Goal: Information Seeking & Learning: Find specific fact

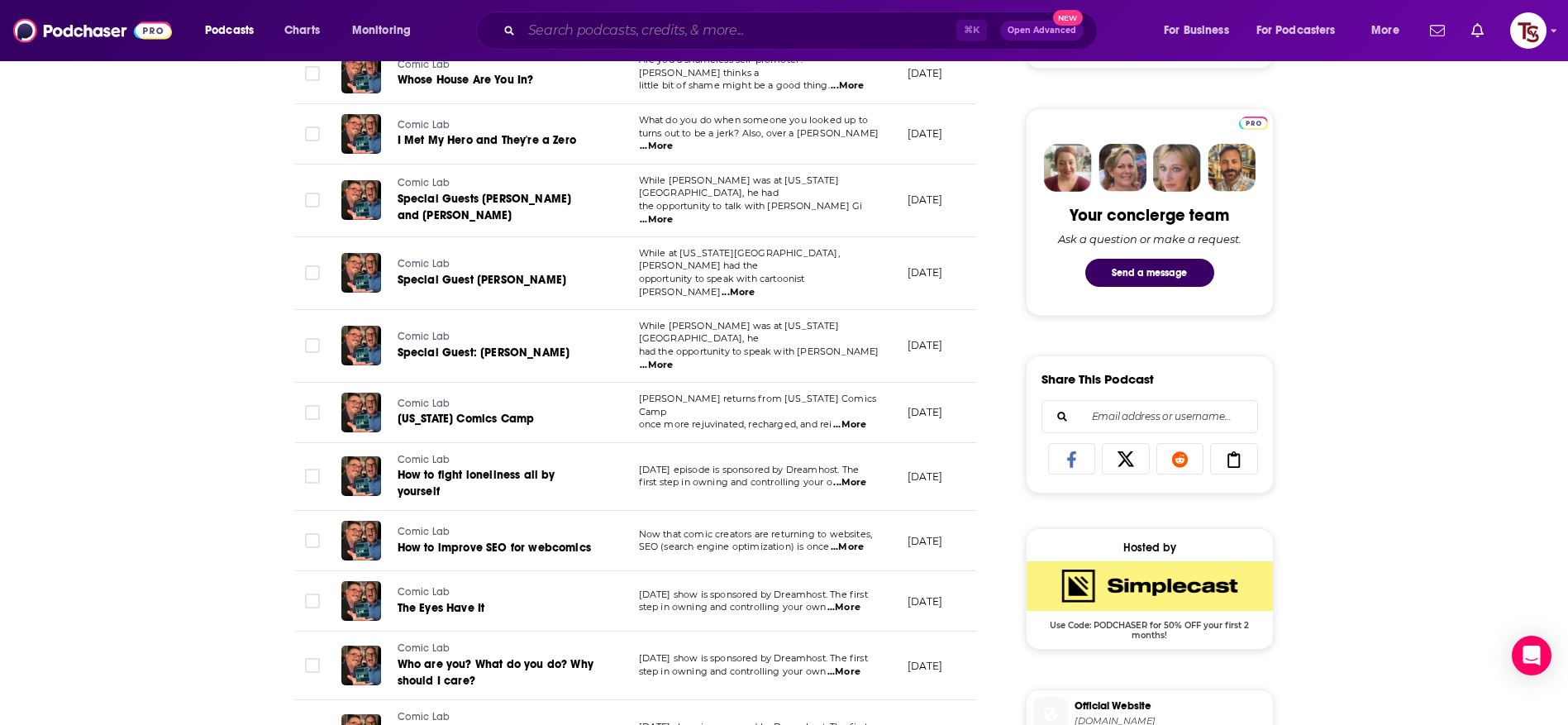
click at [602, 36] on input "Search podcasts, credits, & more..." at bounding box center [738, 30] width 435 height 26
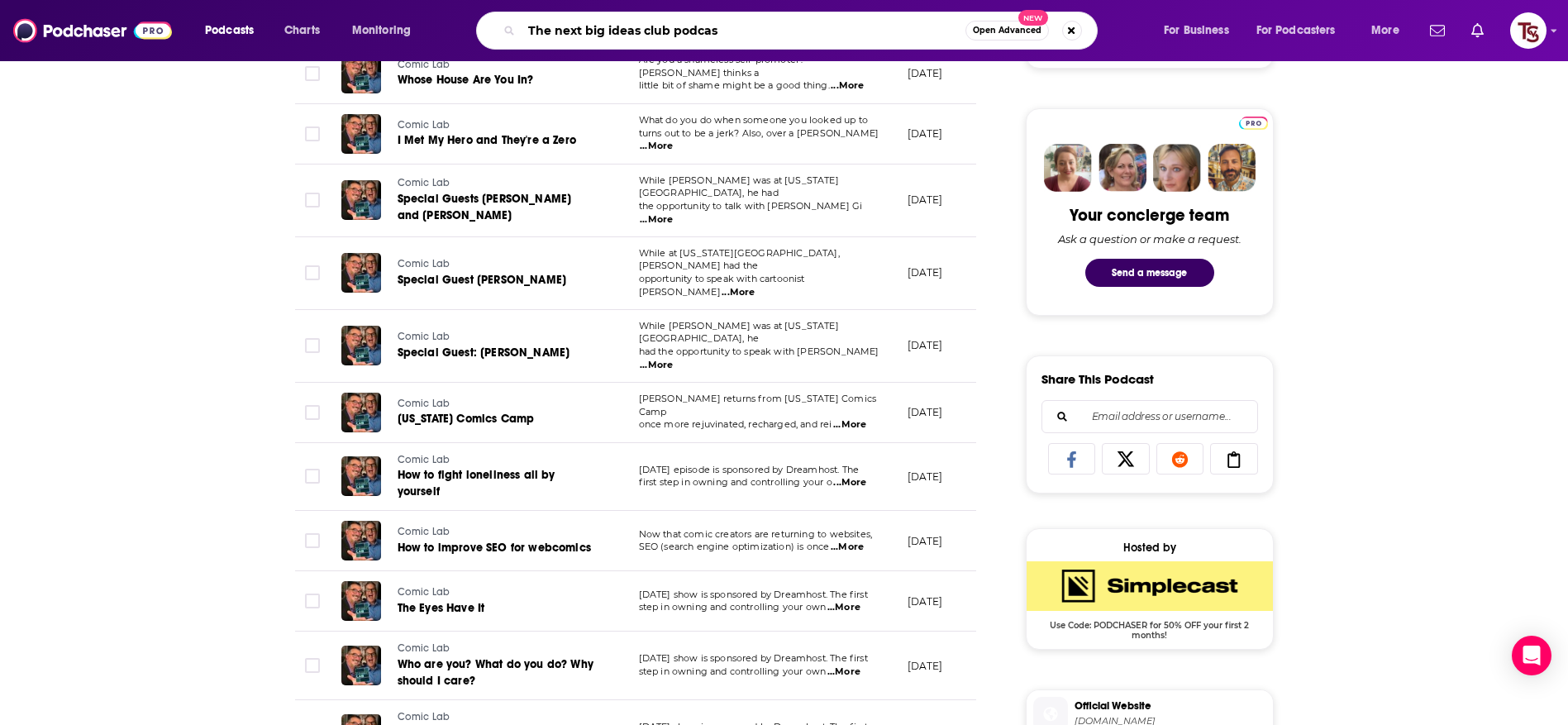
type input "The next big ideas club podcast"
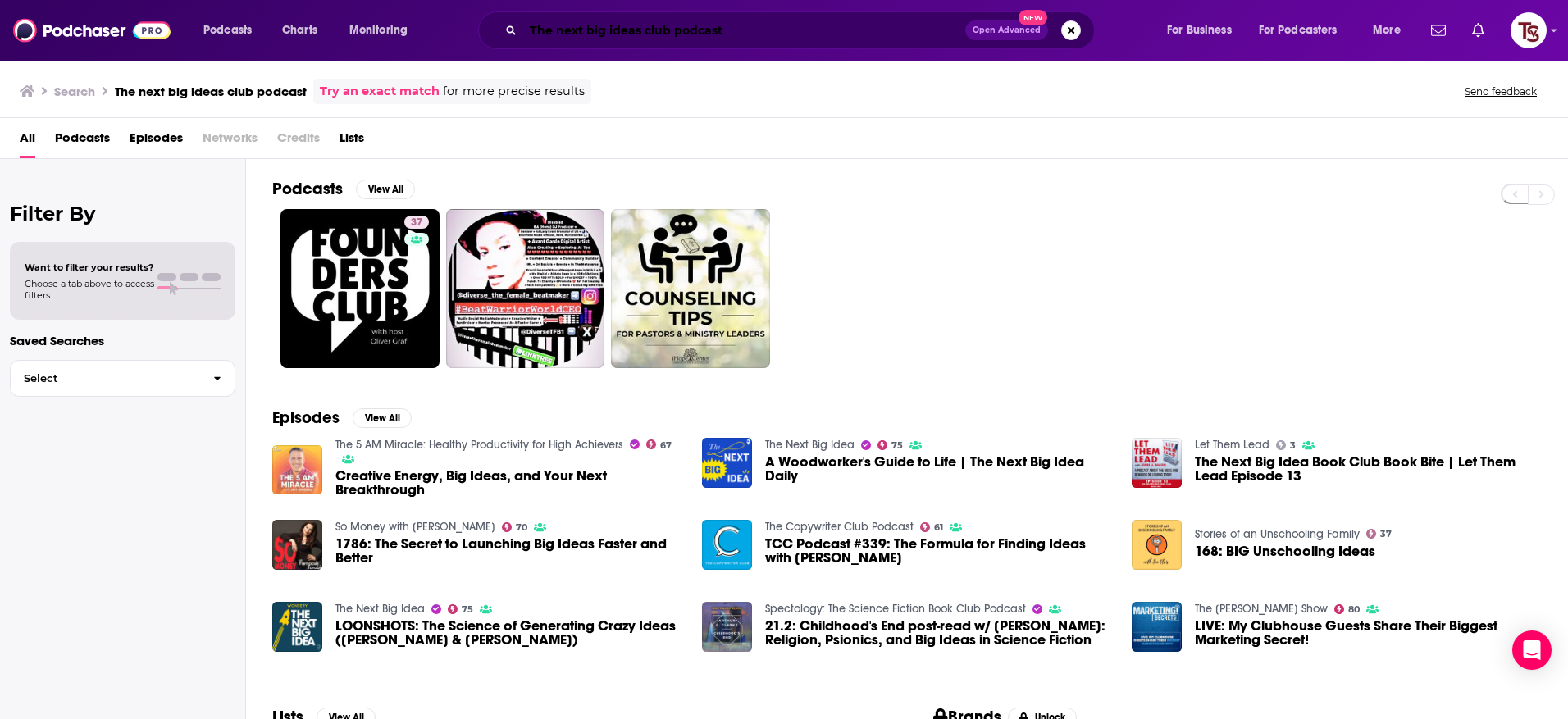
click at [698, 40] on input "The next big ideas club podcast" at bounding box center [744, 30] width 442 height 26
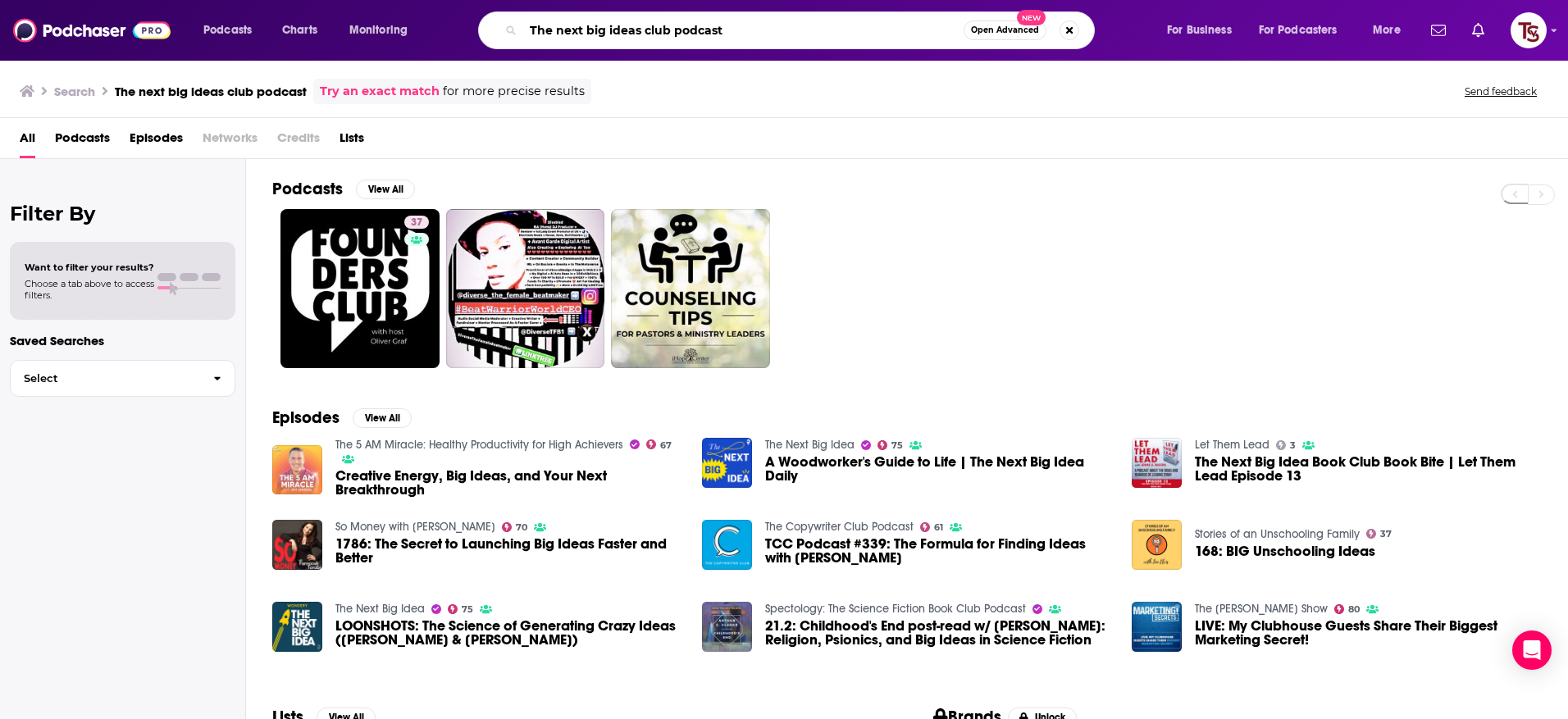
click at [698, 40] on input "The next big ideas club podcast" at bounding box center [743, 30] width 440 height 26
paste input "Next Big Idea Club P"
type input "Next Big Idea Club Podcast"
